Goal: Information Seeking & Learning: Learn about a topic

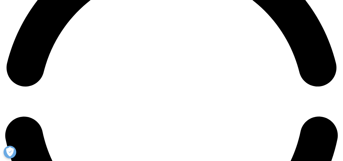
scroll to position [837, 0]
